Goal: Task Accomplishment & Management: Manage account settings

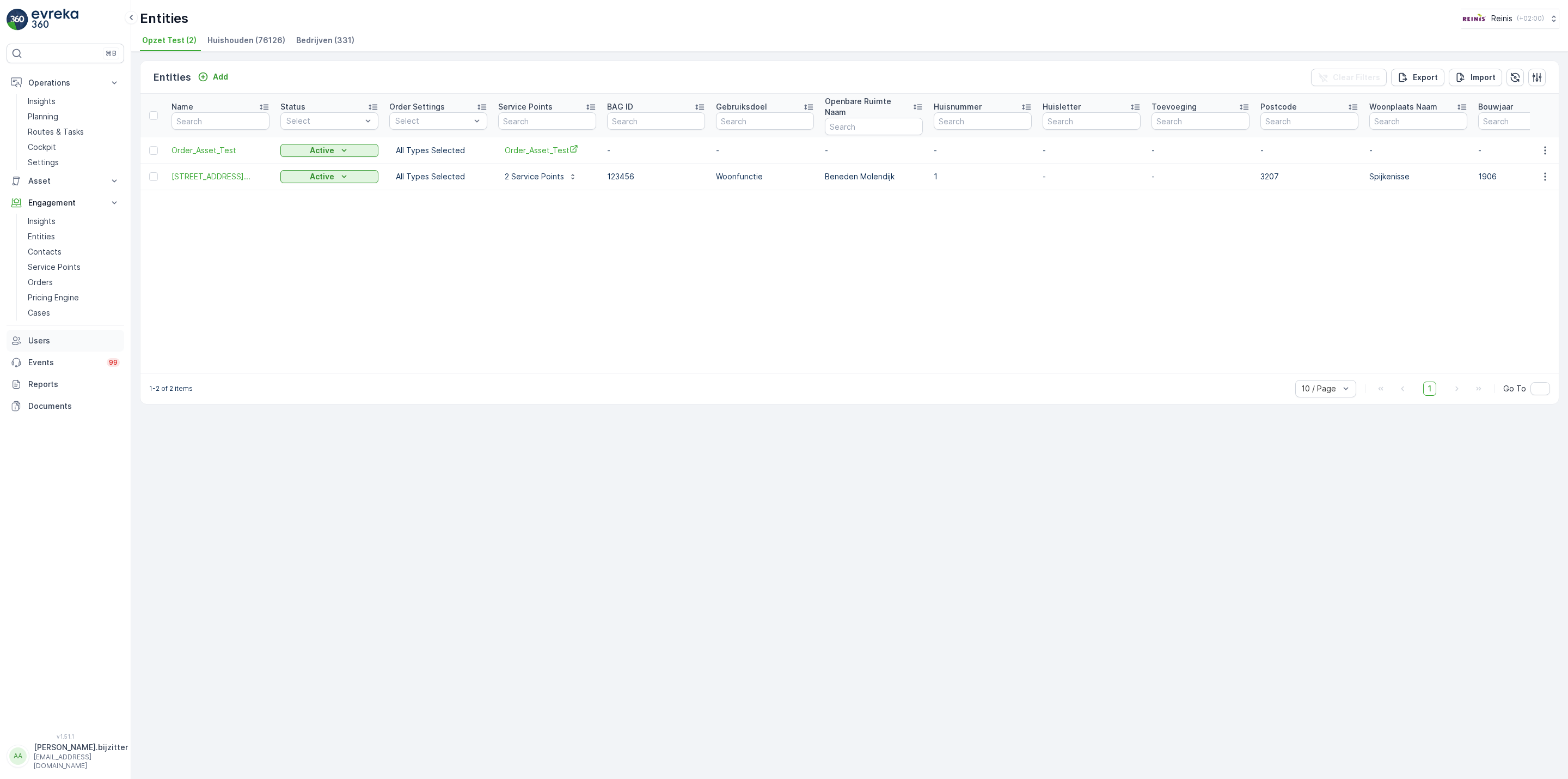
click at [38, 336] on p "Users" at bounding box center [74, 340] width 91 height 11
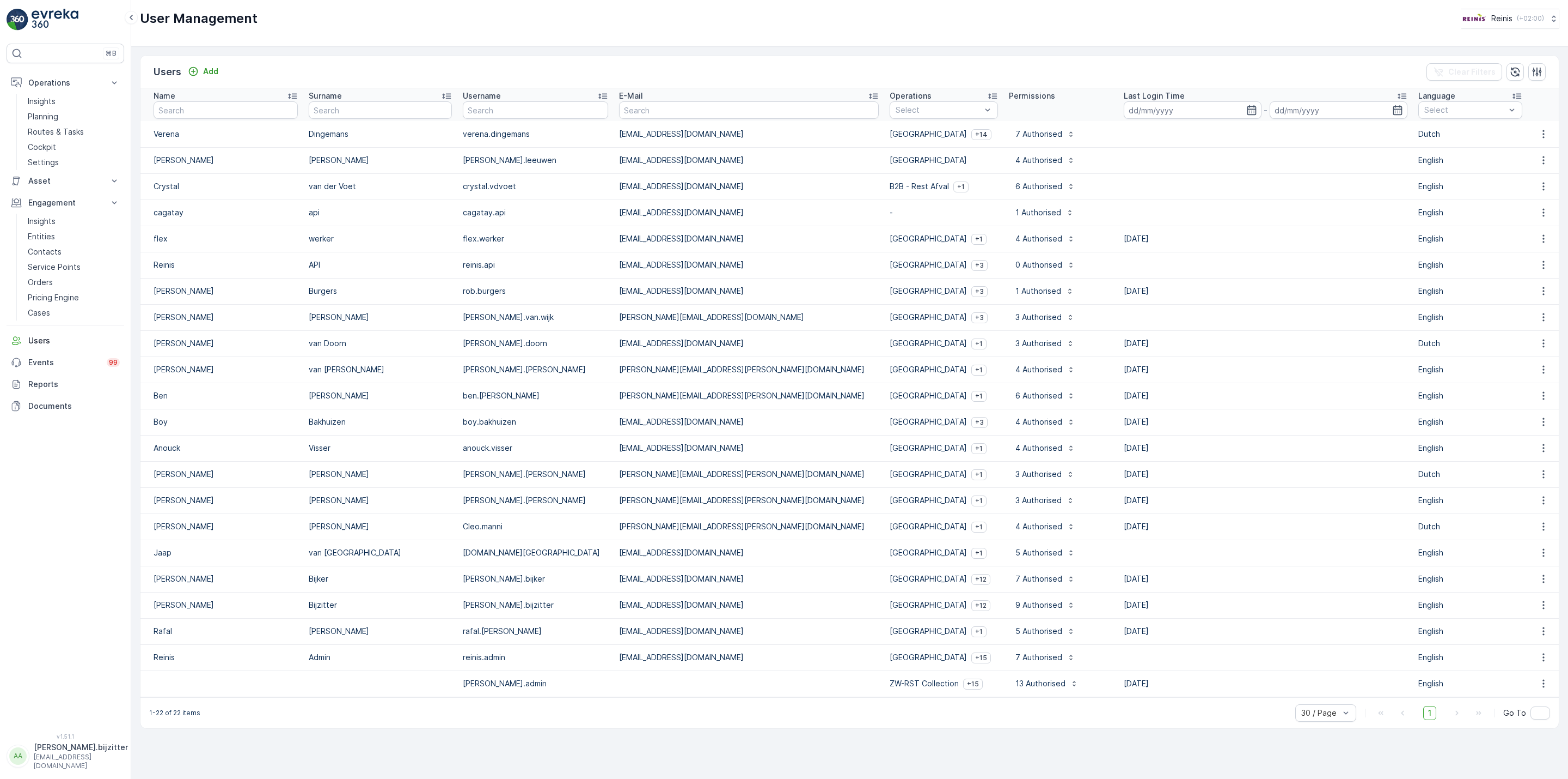
click at [322, 420] on p "Bakhuizen" at bounding box center [380, 422] width 144 height 11
click at [1539, 425] on icon "button" at bounding box center [1544, 422] width 11 height 11
click at [1527, 440] on div "Edit User" at bounding box center [1545, 438] width 42 height 15
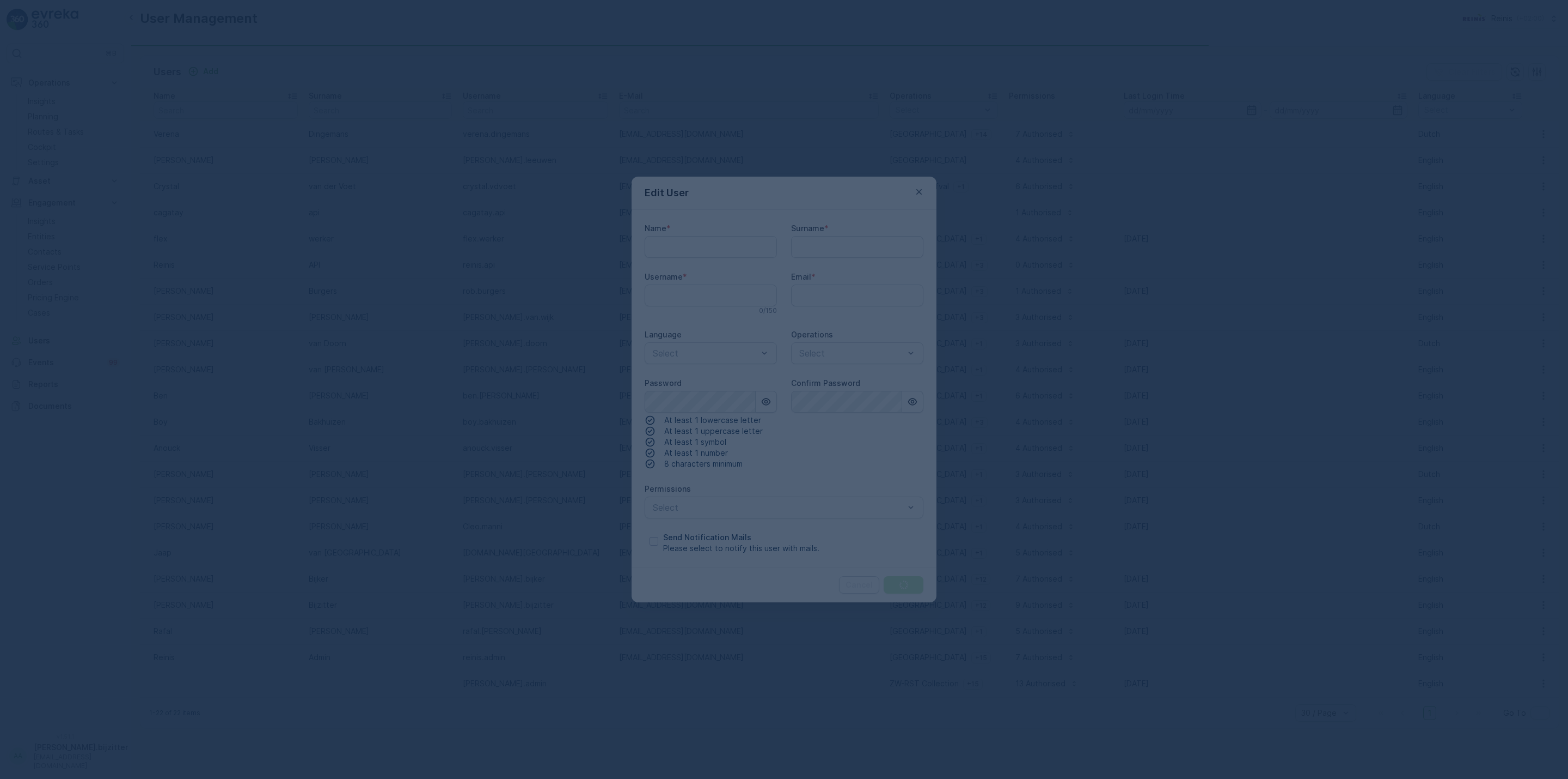
type input "Boy"
type input "Bakhuizen"
type input "boy.bakhuizen"
type input "[EMAIL_ADDRESS][DOMAIN_NAME]"
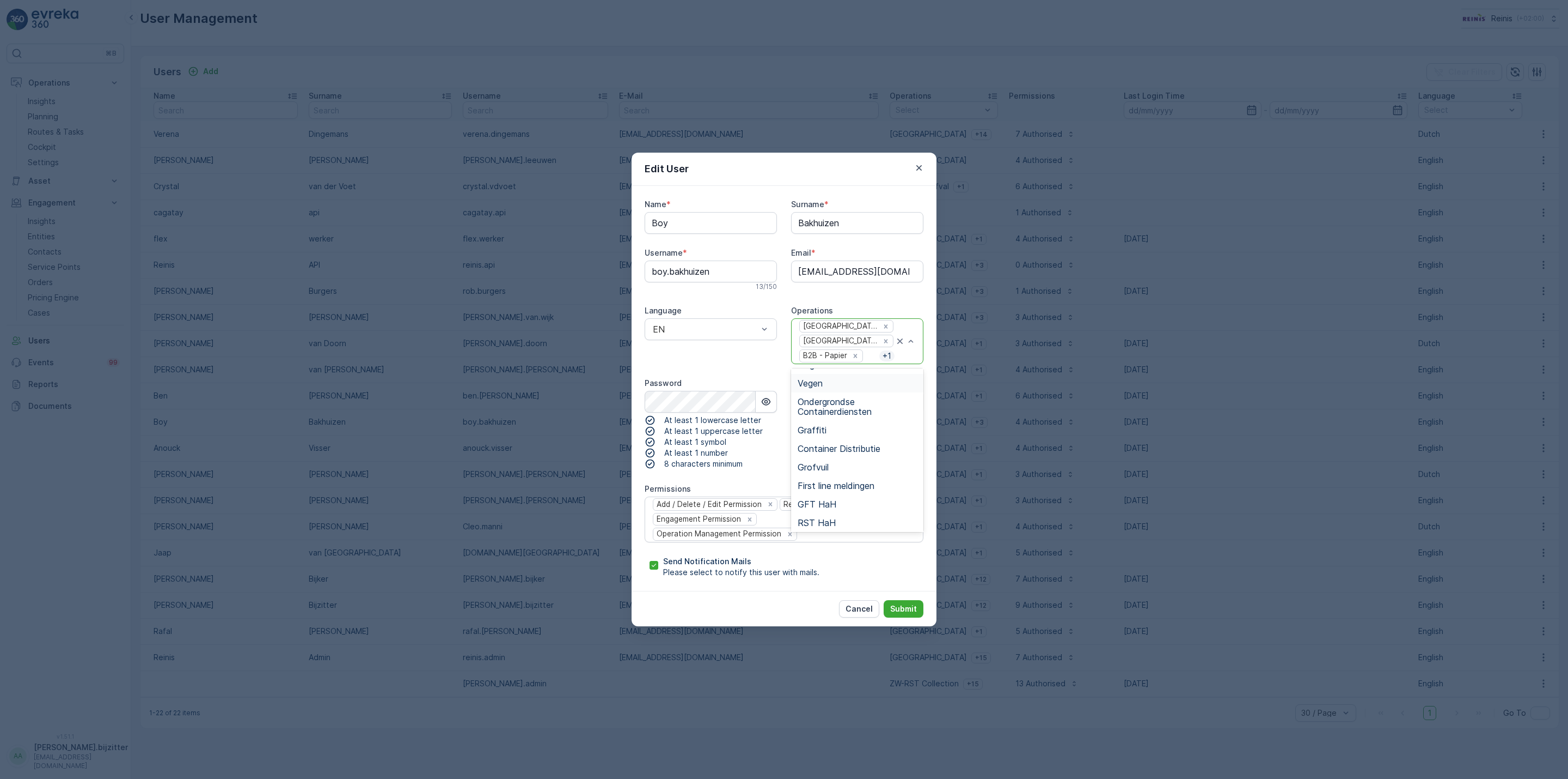
scroll to position [203, 0]
click at [866, 463] on div "GFT HaH" at bounding box center [858, 465] width 119 height 9
click at [879, 357] on div "+ 2" at bounding box center [887, 356] width 16 height 11
click at [845, 516] on div "RST HaH" at bounding box center [857, 523] width 132 height 19
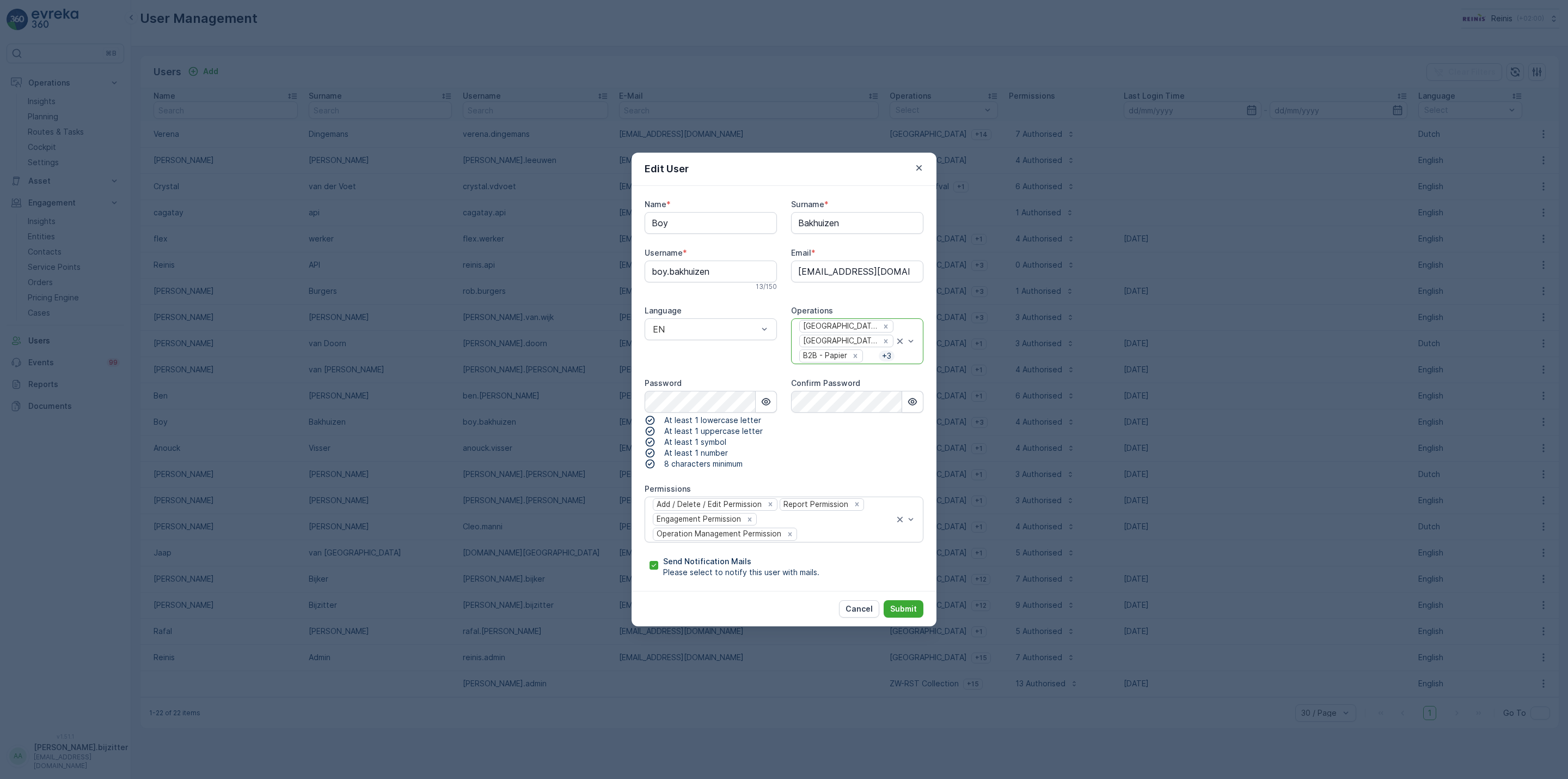
click at [887, 355] on p "+ 3" at bounding box center [887, 356] width 12 height 11
click at [842, 497] on div "PMD HaH" at bounding box center [858, 502] width 119 height 9
click at [886, 354] on p "+ 4" at bounding box center [886, 356] width 12 height 11
click at [842, 520] on div "OPK HaH" at bounding box center [858, 520] width 119 height 9
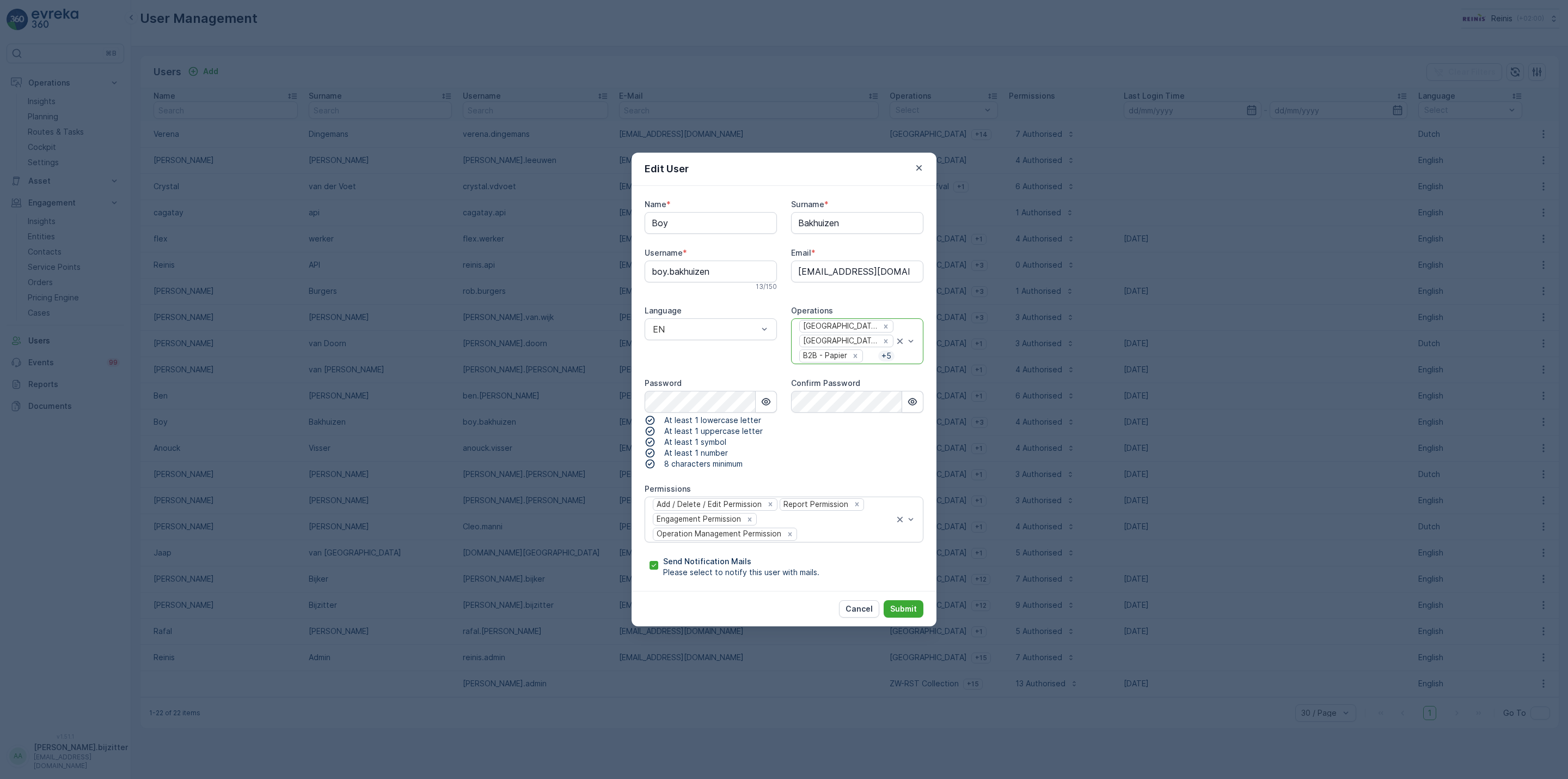
click at [886, 355] on p "+ 5" at bounding box center [886, 356] width 12 height 11
click at [832, 378] on span "Snoeiafval" at bounding box center [819, 380] width 42 height 9
click at [884, 356] on p "+ 6" at bounding box center [886, 356] width 12 height 11
click at [844, 396] on div "Tegeltaxi" at bounding box center [858, 398] width 119 height 9
click at [887, 353] on p "+ 7" at bounding box center [886, 356] width 12 height 11
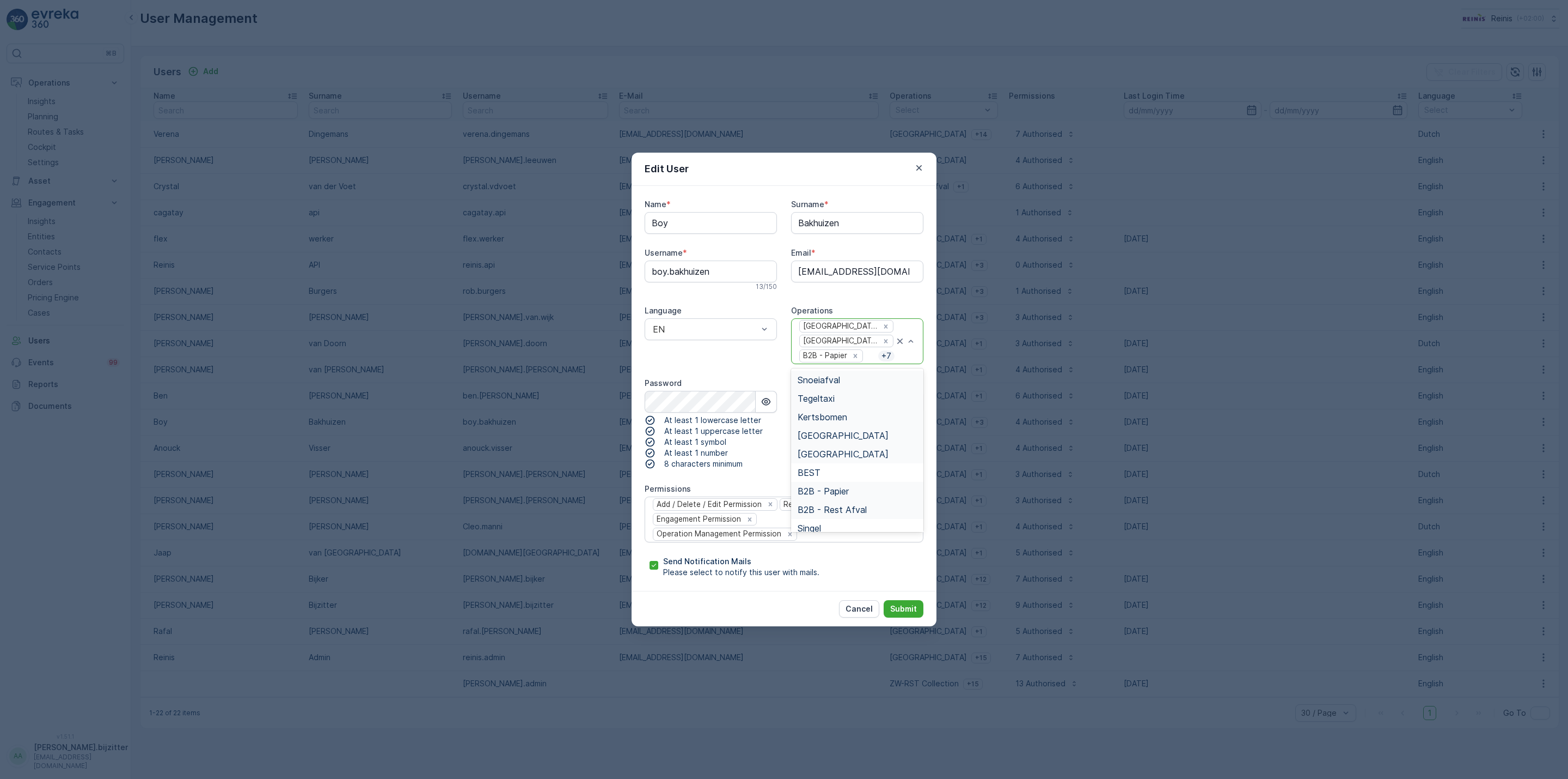
click at [853, 413] on div "Kertsbomen" at bounding box center [858, 417] width 119 height 9
click at [885, 354] on p "+ 8" at bounding box center [886, 356] width 12 height 11
click at [844, 472] on div "BEST" at bounding box center [858, 472] width 119 height 9
click at [888, 357] on p "+ 9" at bounding box center [886, 356] width 12 height 11
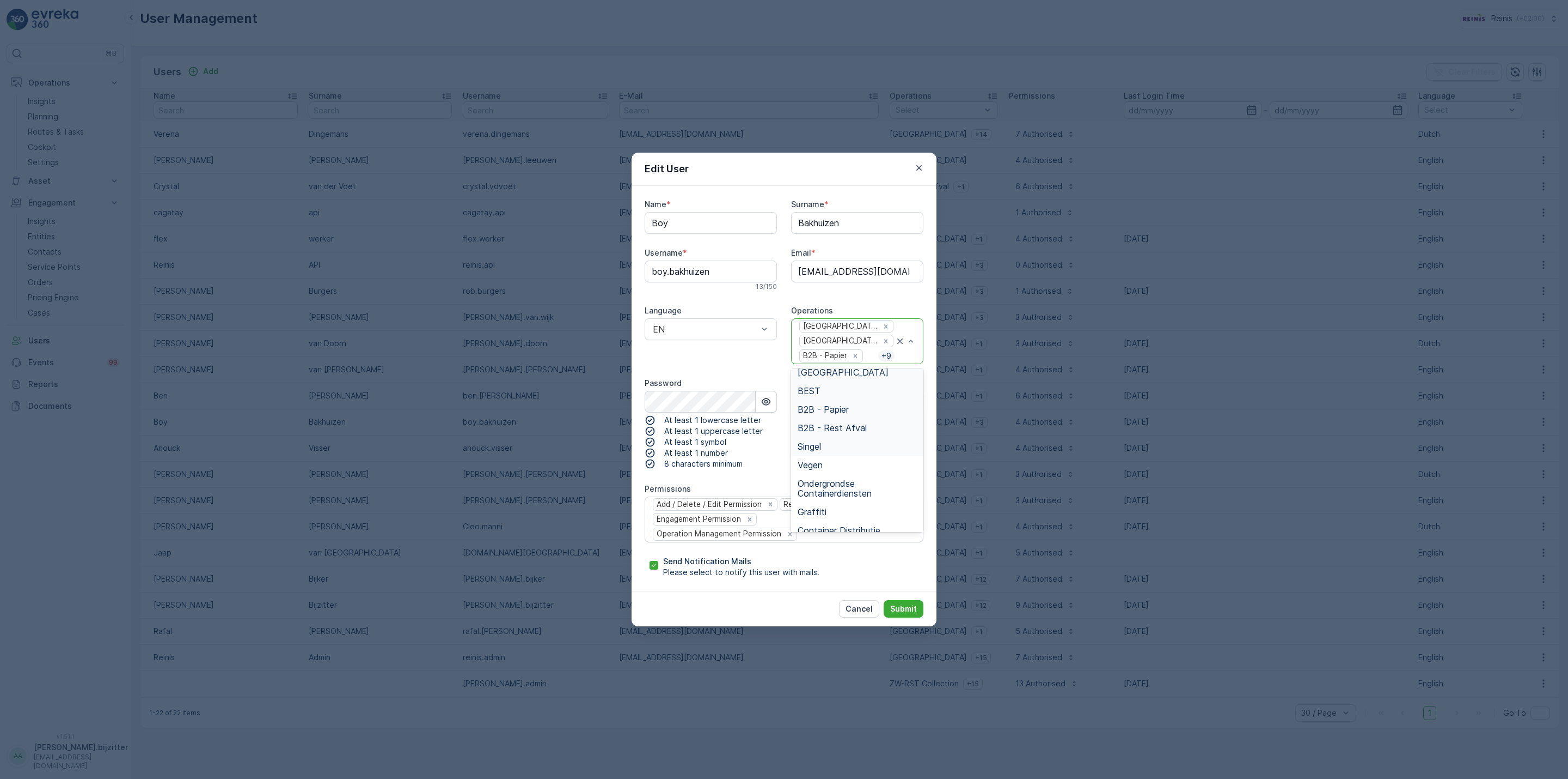
click at [828, 445] on div "Singel" at bounding box center [858, 446] width 119 height 9
click at [884, 357] on p "+ 10" at bounding box center [885, 356] width 16 height 11
click at [837, 466] on div "Grofvuil" at bounding box center [858, 467] width 119 height 9
click at [881, 355] on p "+ 11" at bounding box center [885, 356] width 15 height 11
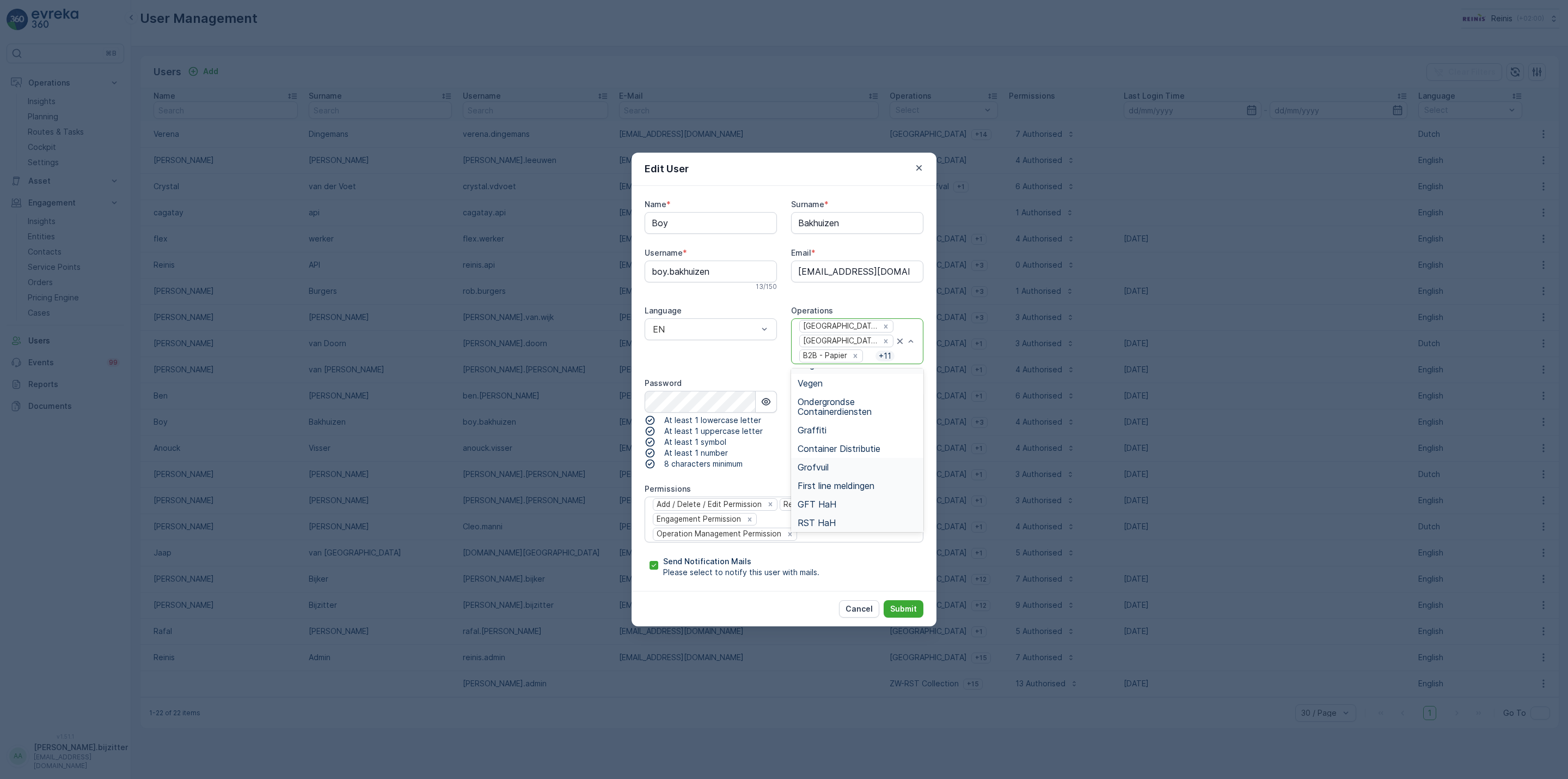
scroll to position [203, 0]
click at [860, 448] on span "First line meldingen" at bounding box center [837, 446] width 77 height 9
click at [881, 349] on div "[GEOGRAPHIC_DATA] - Papier + 12" at bounding box center [846, 341] width 97 height 45
click at [872, 406] on span "Container Distributie" at bounding box center [839, 409] width 82 height 9
click at [888, 355] on p "+ 13" at bounding box center [885, 356] width 15 height 11
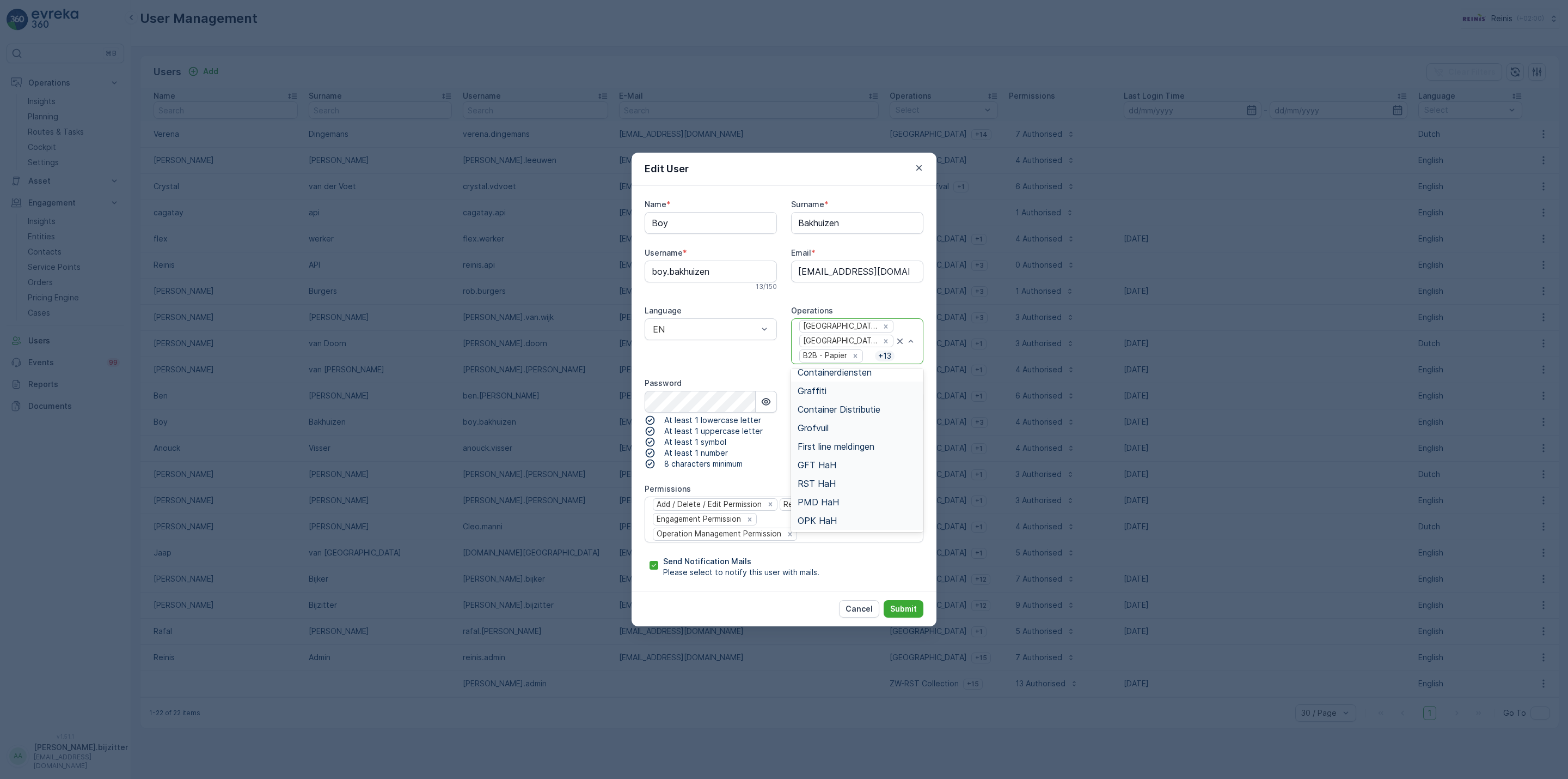
click at [856, 388] on div "Graffiti" at bounding box center [858, 391] width 119 height 9
click at [880, 354] on p "+ 14" at bounding box center [885, 356] width 16 height 11
click at [844, 424] on div "Vegen" at bounding box center [858, 425] width 119 height 9
click at [881, 356] on p "+ 15" at bounding box center [885, 356] width 16 height 11
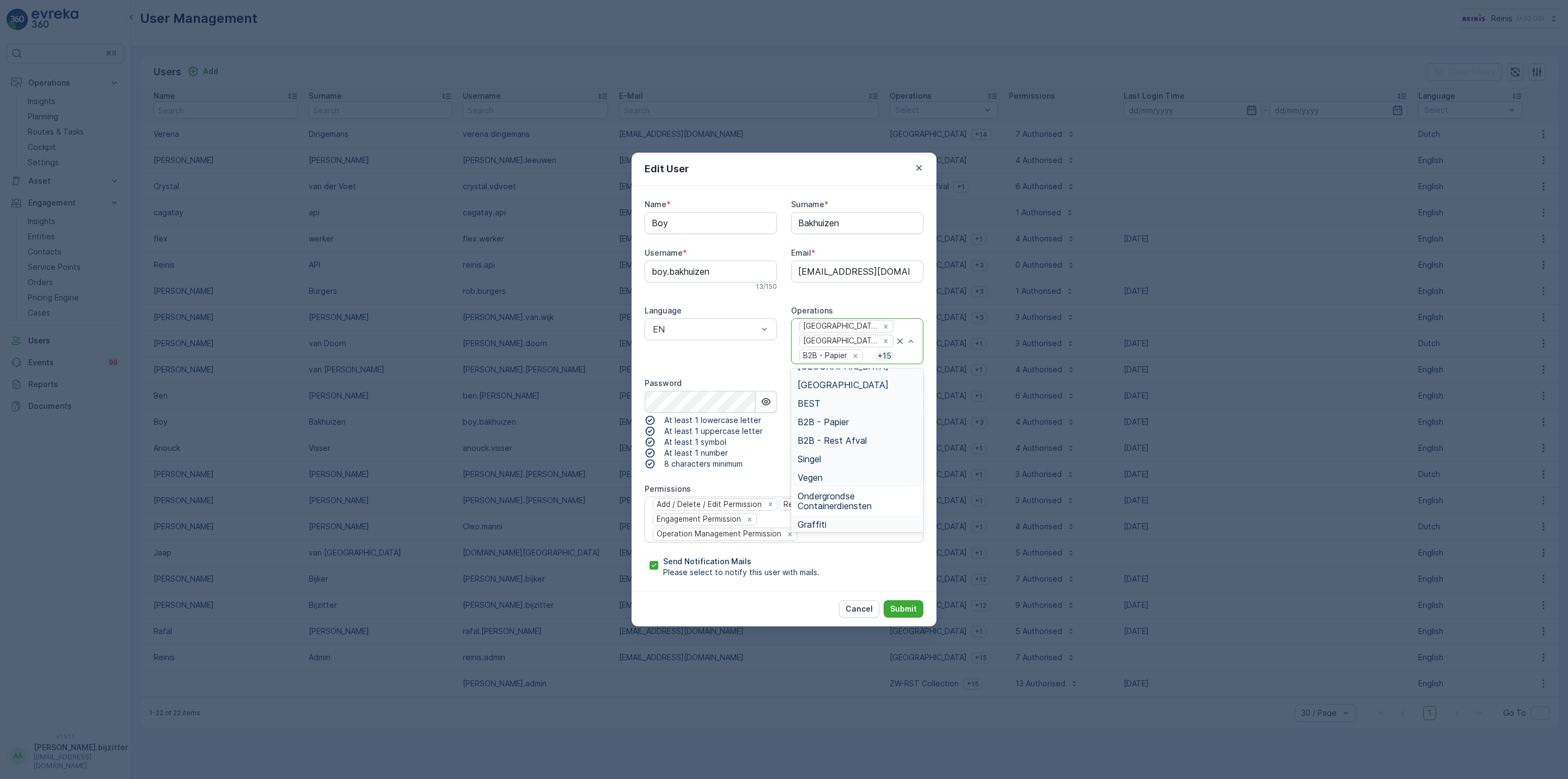
scroll to position [164, 0]
click at [874, 410] on span "Ondergrondse Containerdiensten" at bounding box center [858, 406] width 119 height 20
click at [888, 355] on p "+ 16" at bounding box center [885, 356] width 16 height 11
click at [903, 610] on p "Submit" at bounding box center [903, 608] width 27 height 11
